Goal: Transaction & Acquisition: Subscribe to service/newsletter

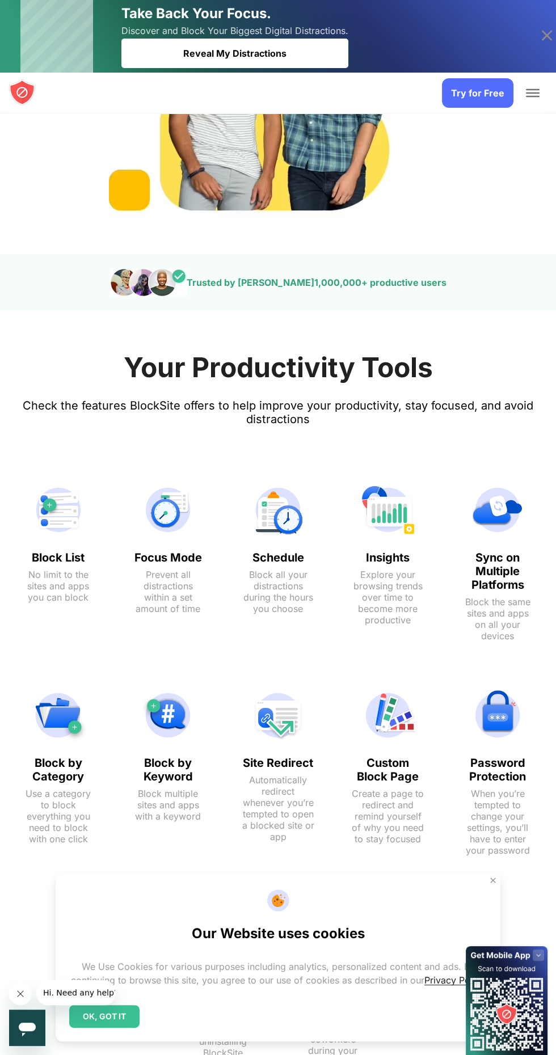
scroll to position [545, 0]
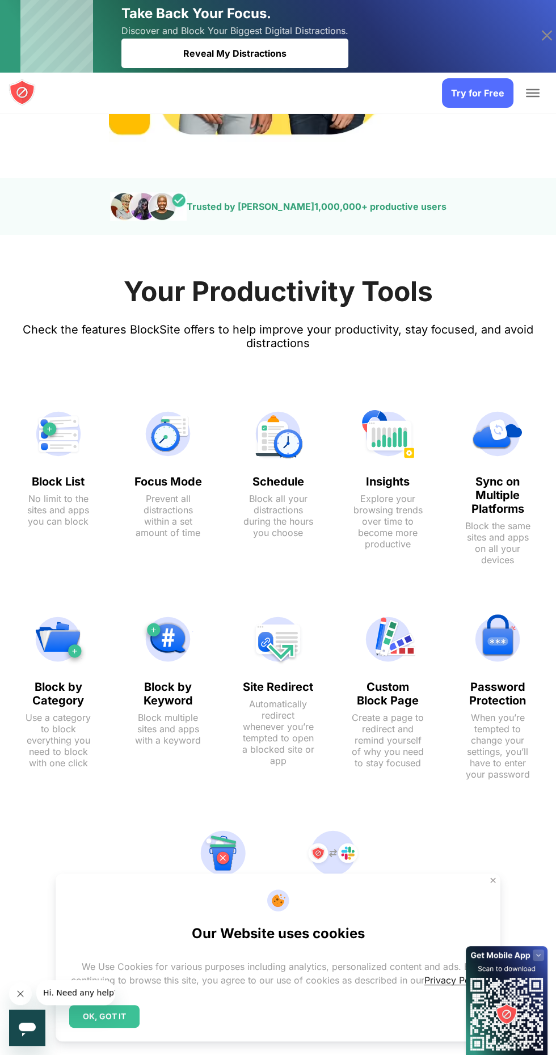
click at [32, 469] on div "Block List No limit to the sites and apps you can block" at bounding box center [58, 486] width 95 height 191
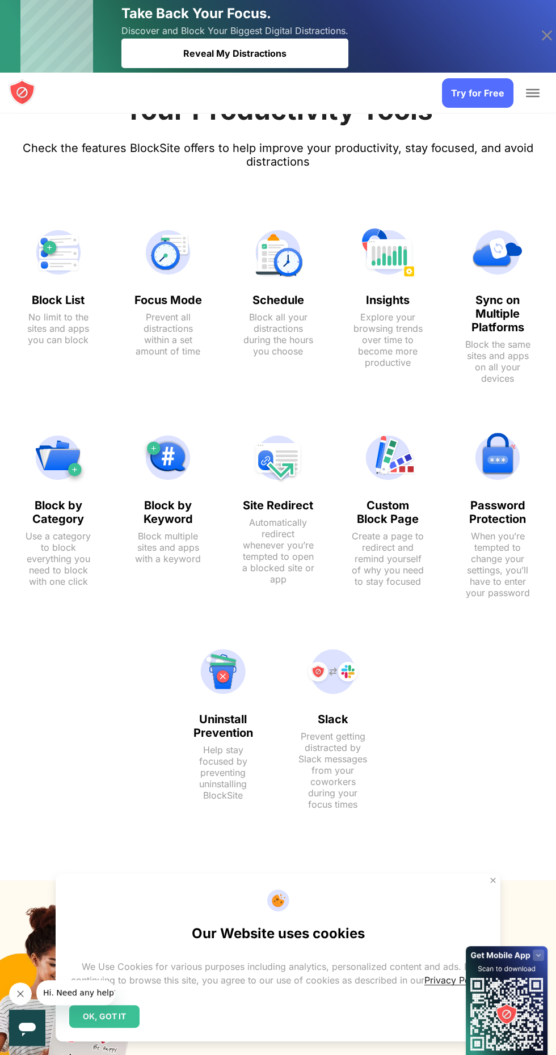
scroll to position [700, 0]
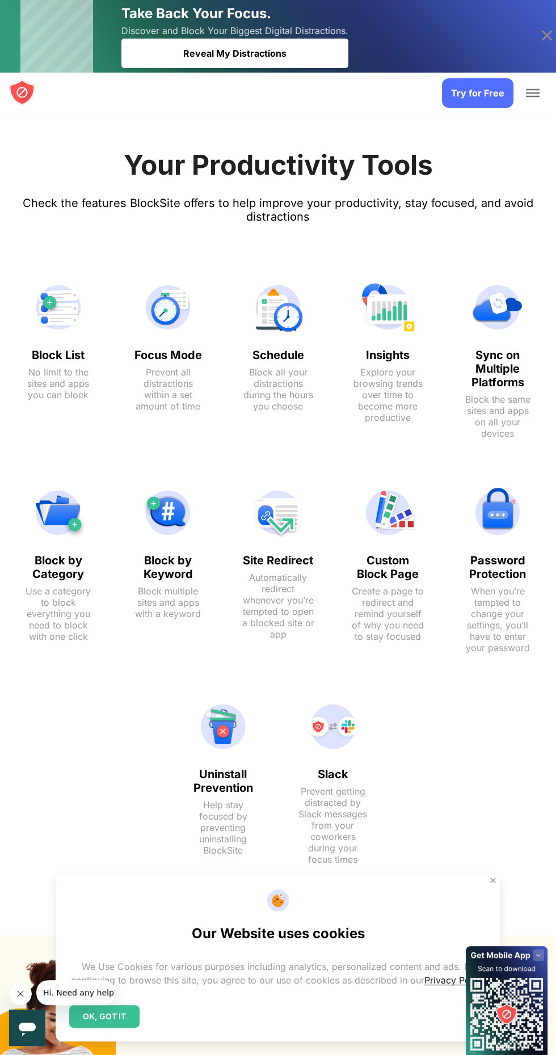
click at [55, 320] on img at bounding box center [58, 307] width 73 height 54
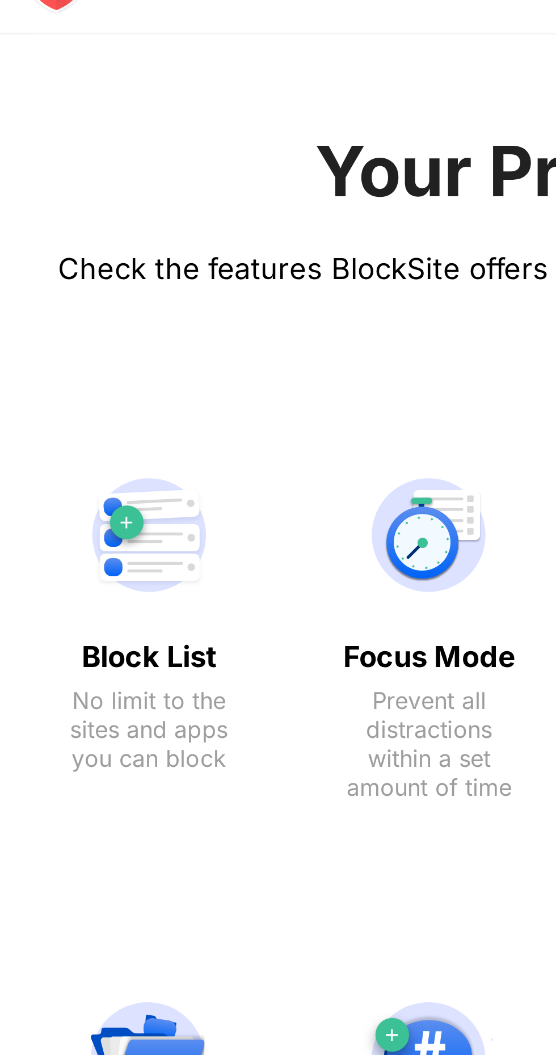
click at [61, 306] on img at bounding box center [58, 309] width 73 height 54
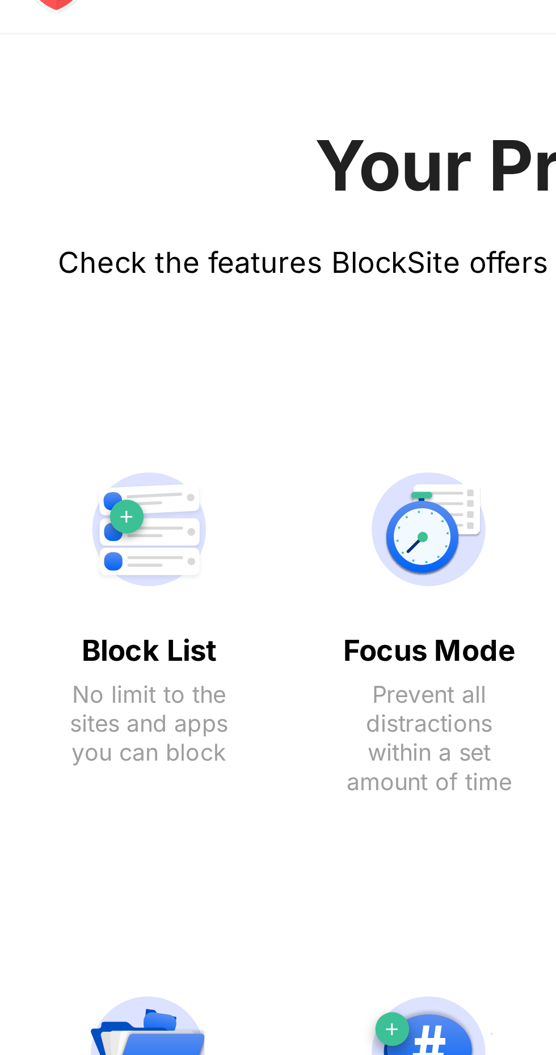
click at [61, 356] on text "Block List" at bounding box center [58, 355] width 73 height 14
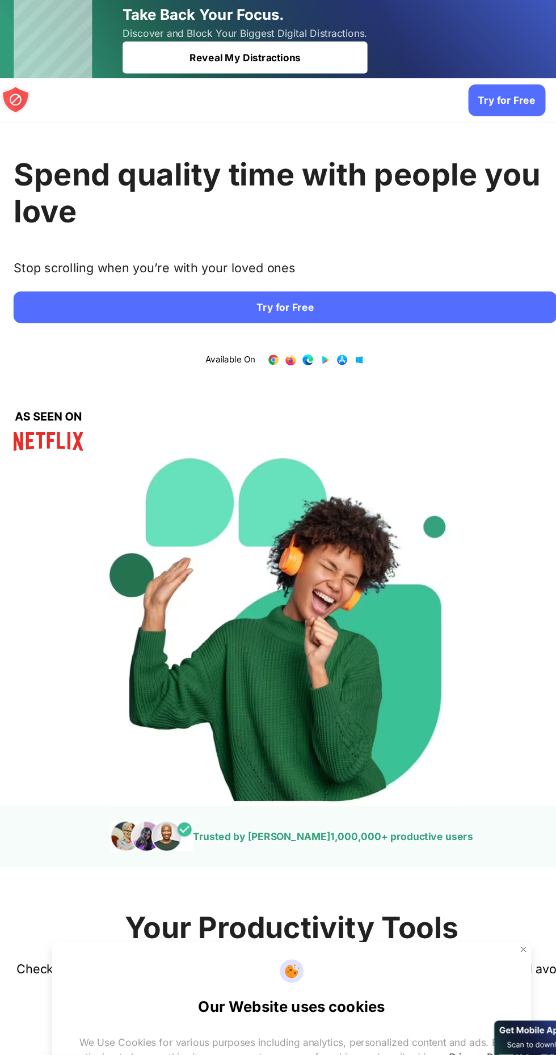
scroll to position [0, 0]
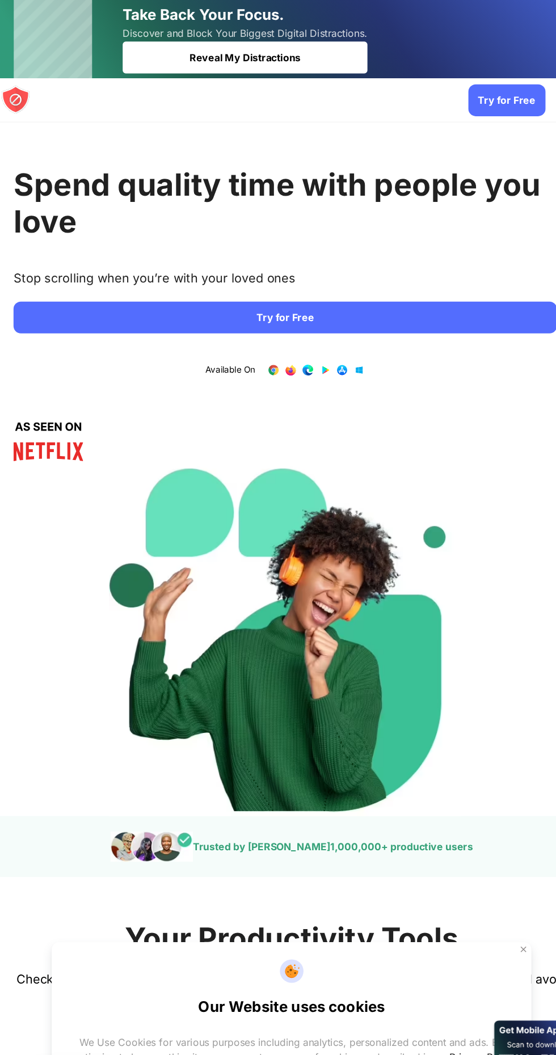
click at [187, 37] on span "Discover and Block Your Biggest Digital Distractions." at bounding box center [234, 31] width 227 height 16
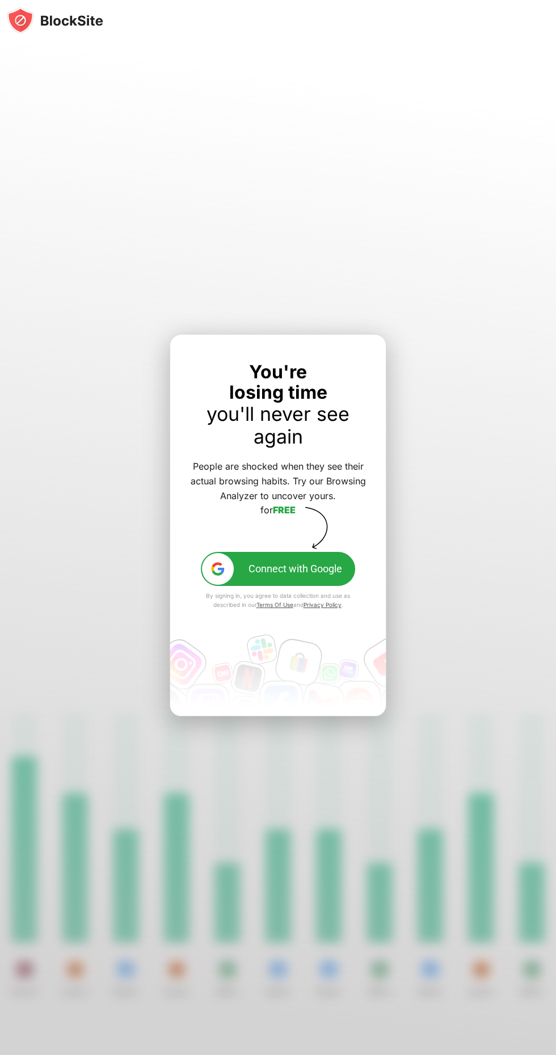
click at [330, 586] on button "Connect with Google" at bounding box center [278, 569] width 154 height 34
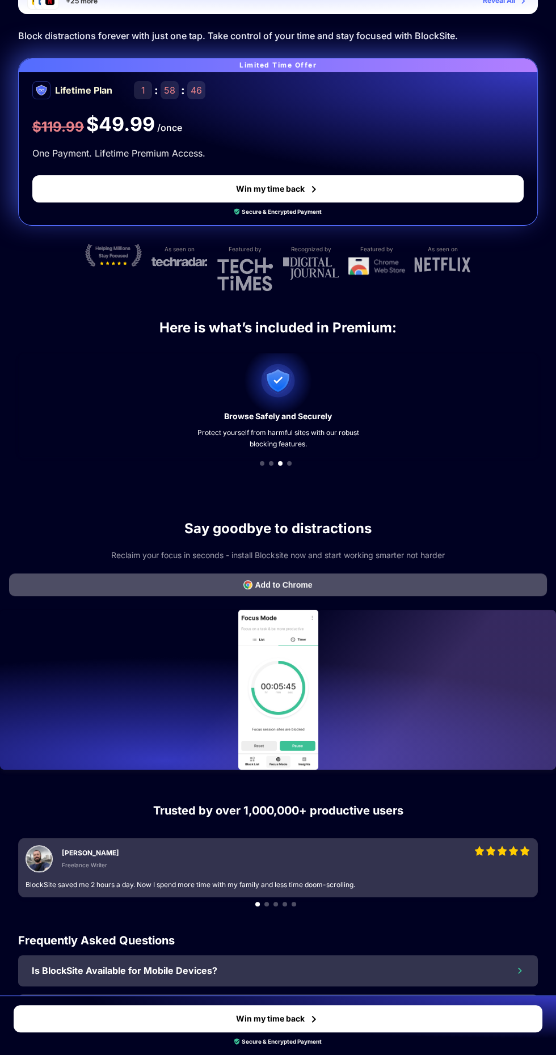
scroll to position [385, 0]
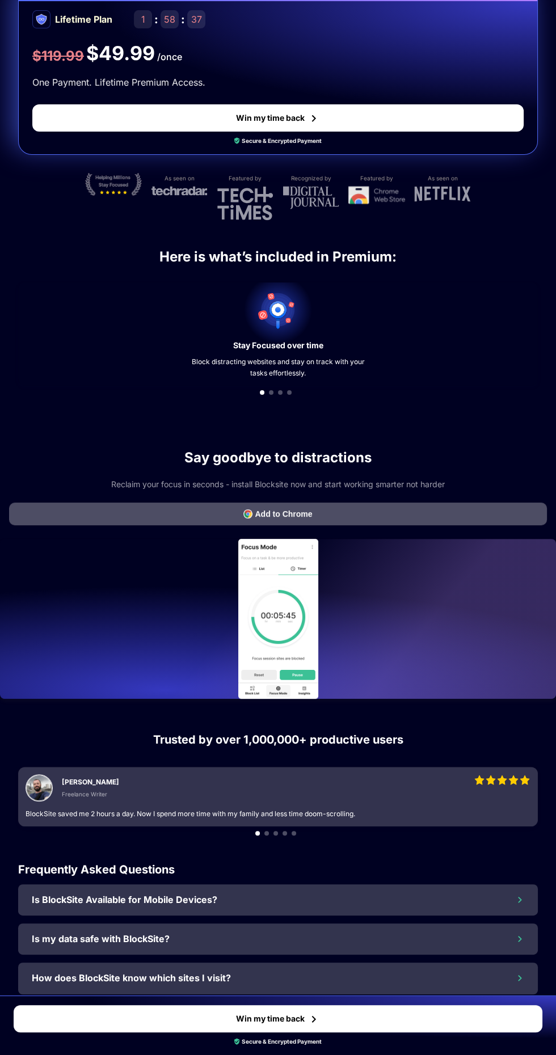
click at [507, 977] on div "How does BlockSite know which sites I visit?" at bounding box center [278, 978] width 492 height 11
click at [221, 981] on div "How does BlockSite know which sites I visit?" at bounding box center [131, 978] width 199 height 11
click at [229, 973] on div "How does BlockSite know which sites I visit?" at bounding box center [278, 978] width 492 height 11
click at [290, 980] on div "How does BlockSite know which sites I visit?" at bounding box center [278, 978] width 492 height 11
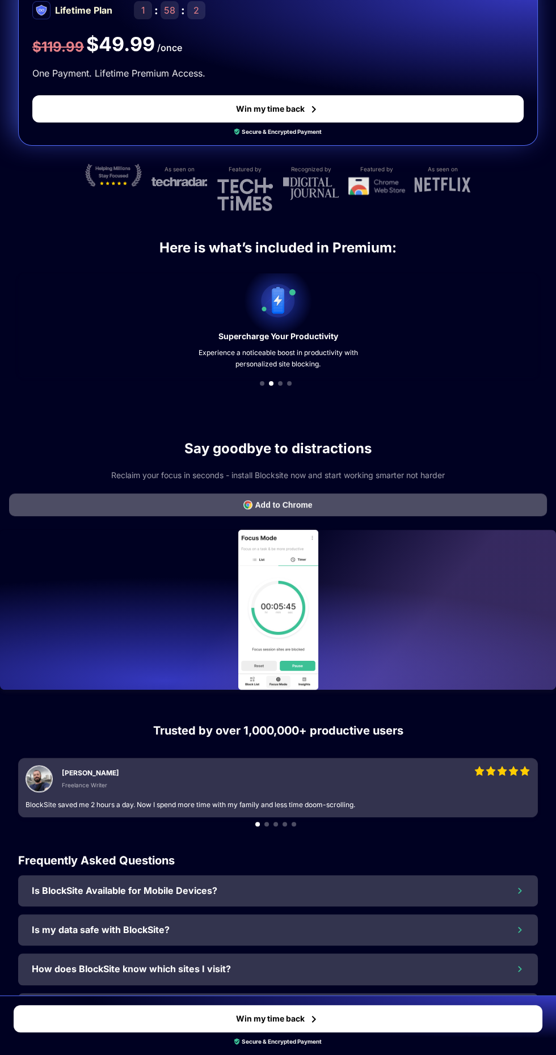
scroll to position [455, 0]
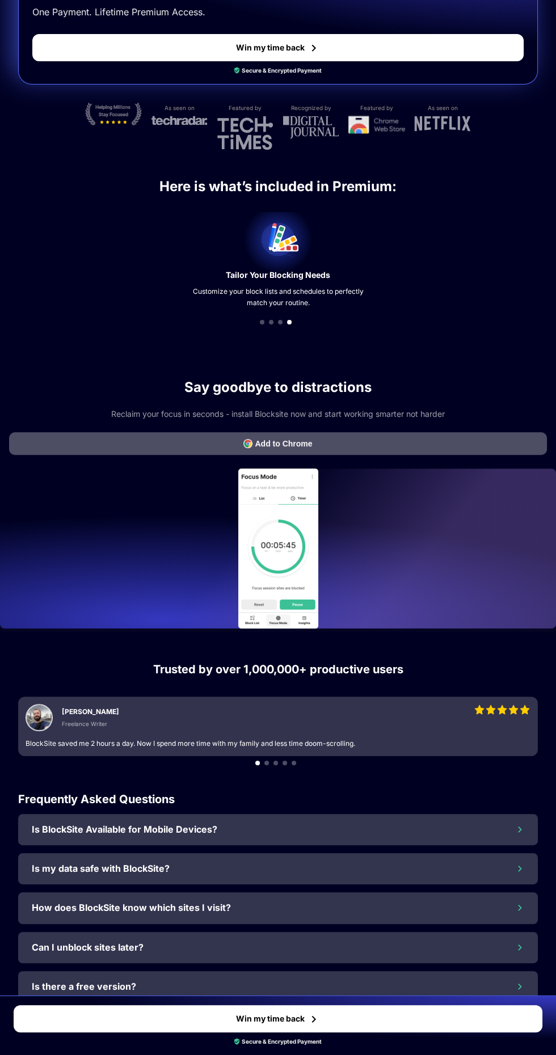
click at [285, 913] on div "How does BlockSite know which sites I visit?" at bounding box center [278, 907] width 492 height 11
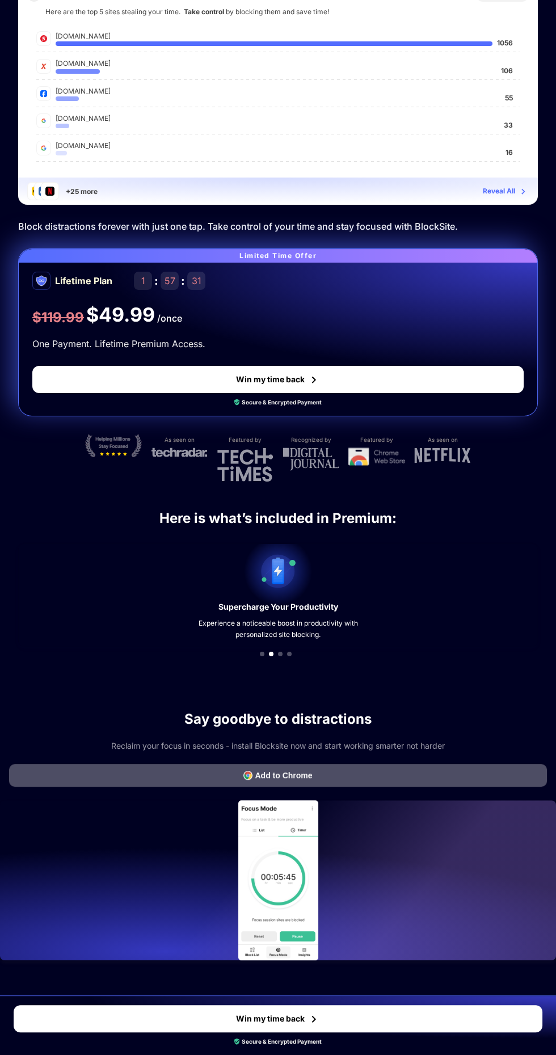
scroll to position [0, 0]
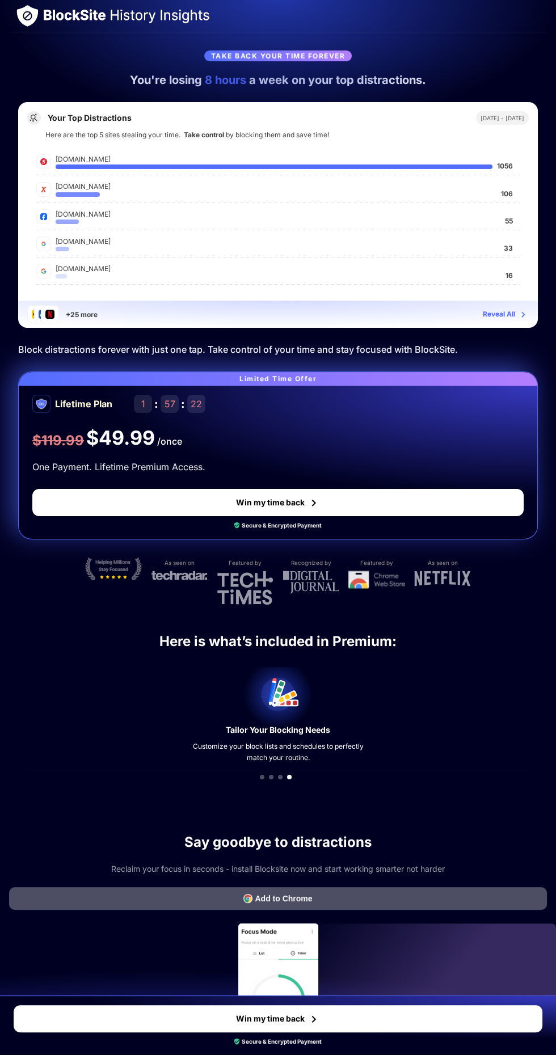
click at [290, 711] on img at bounding box center [278, 694] width 41 height 41
click at [63, 182] on div "[DOMAIN_NAME]" at bounding box center [276, 186] width 441 height 11
click at [81, 200] on div "[DOMAIN_NAME] 1056 [DOMAIN_NAME] 106 [DOMAIN_NAME] 55 [DOMAIN_NAME] 33 [DOMAIN_…" at bounding box center [277, 219] width 501 height 136
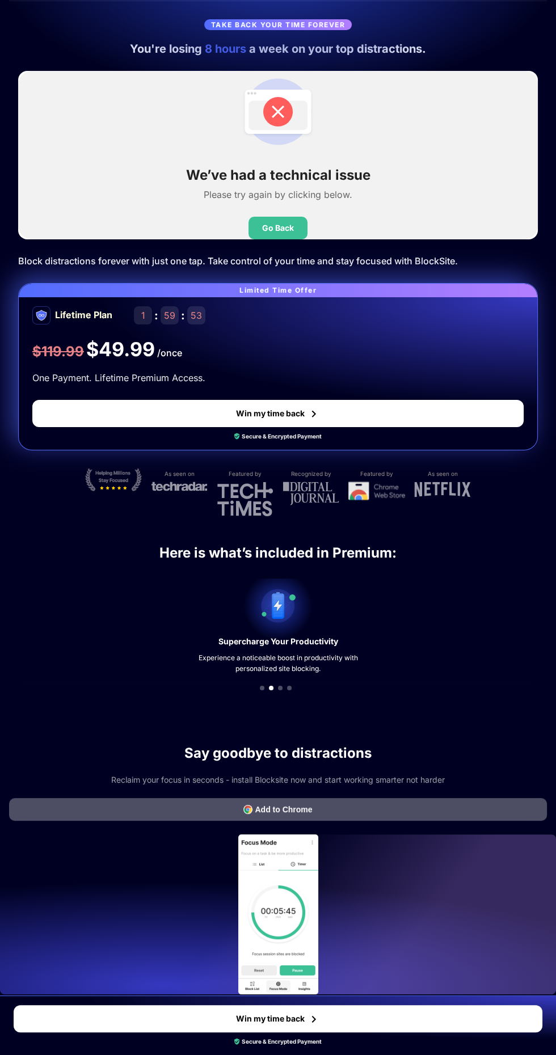
scroll to position [37, 0]
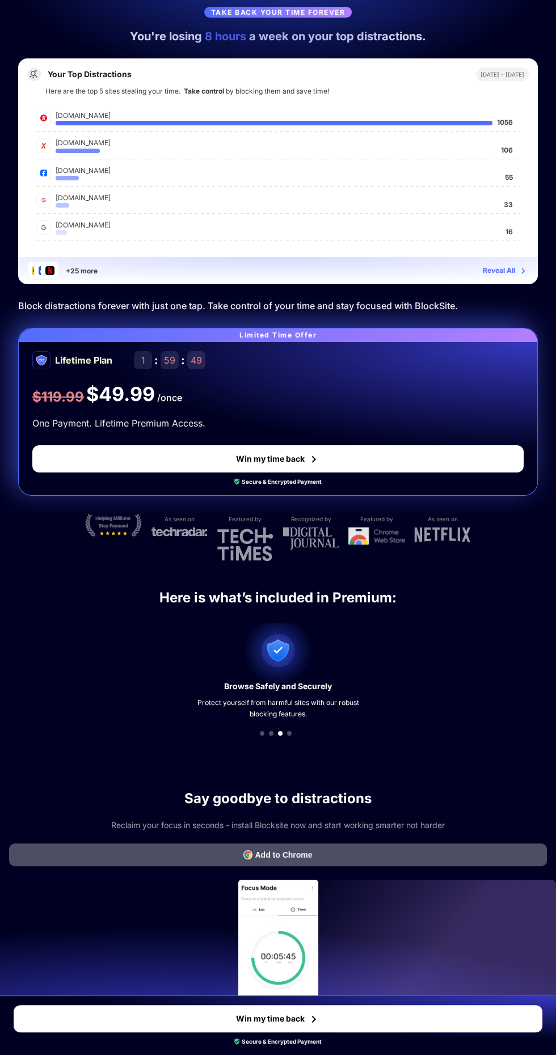
scroll to position [181, 0]
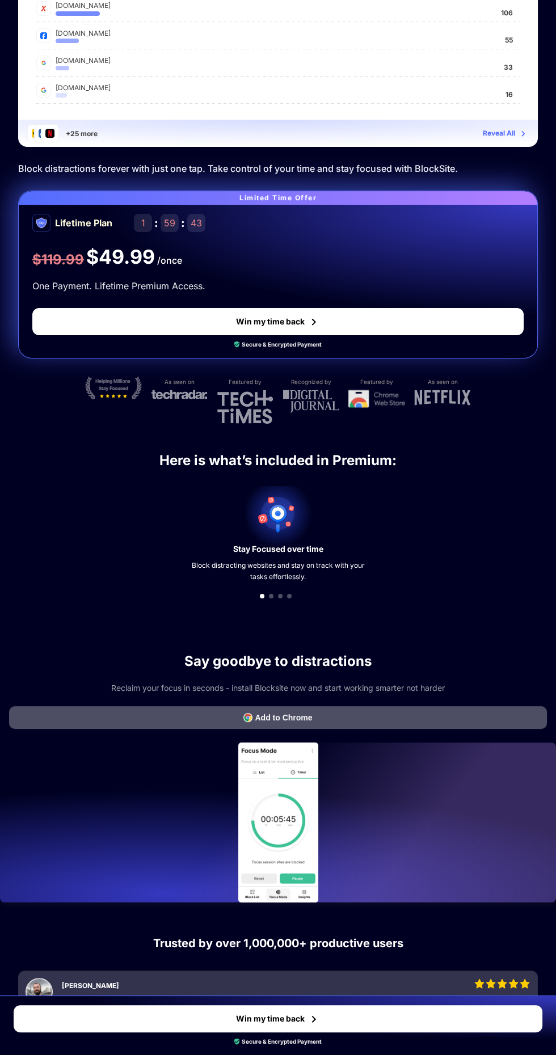
click at [325, 1032] on div "Win my time back" at bounding box center [278, 1018] width 529 height 27
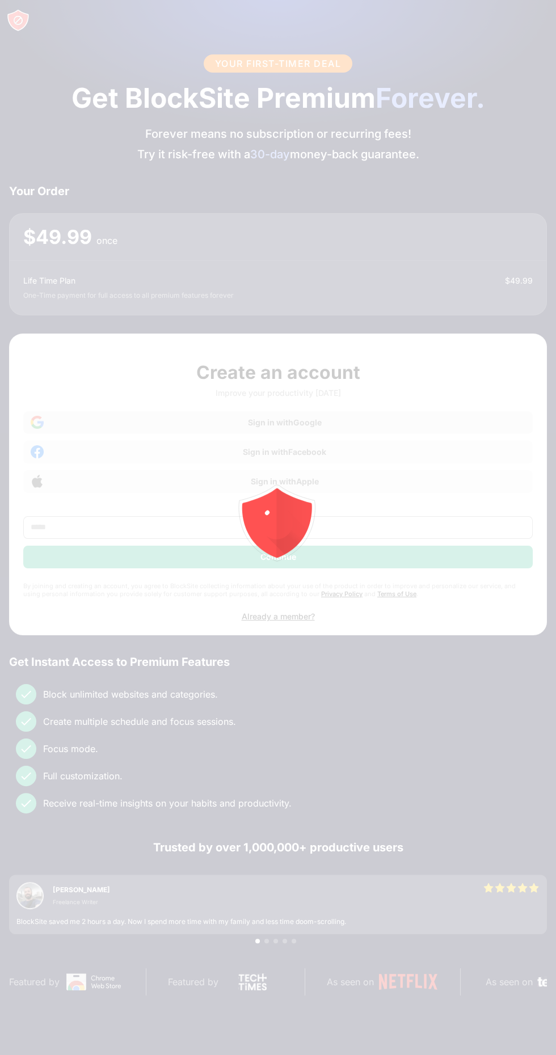
click at [326, 1055] on div at bounding box center [278, 527] width 556 height 1055
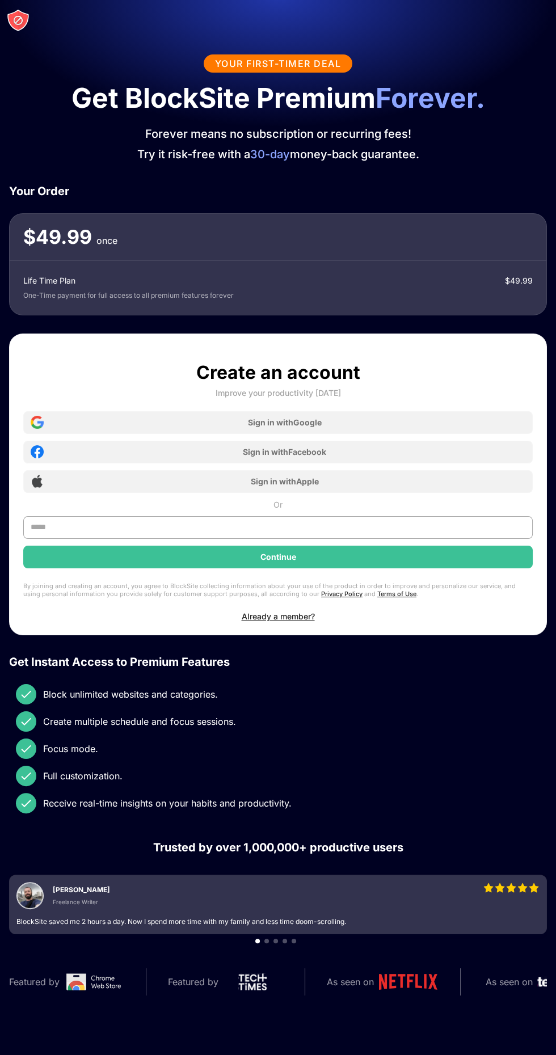
scroll to position [23, 0]
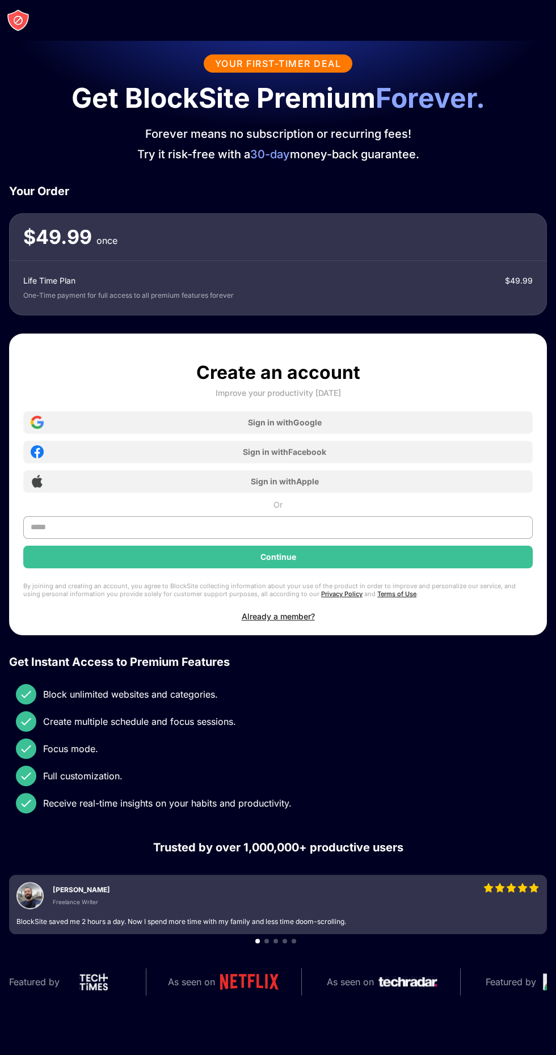
click at [195, 411] on div "Sign in with Google" at bounding box center [277, 422] width 509 height 23
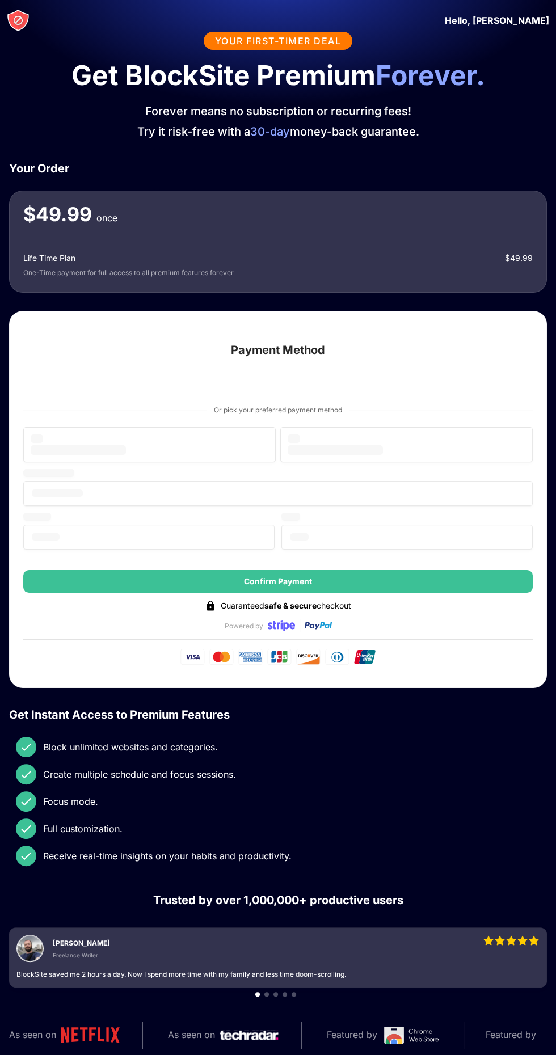
scroll to position [0, 0]
